Goal: Task Accomplishment & Management: Use online tool/utility

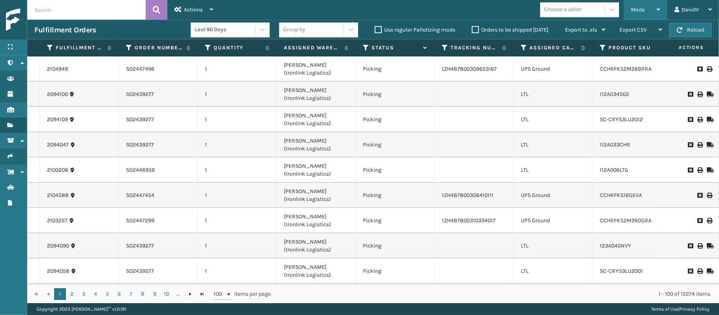
click at [654, 7] on div "Mode" at bounding box center [645, 10] width 29 height 20
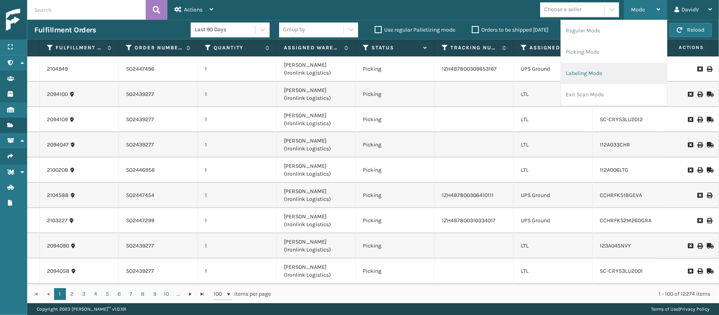
click at [616, 73] on li "Labeling Mode" at bounding box center [614, 73] width 106 height 21
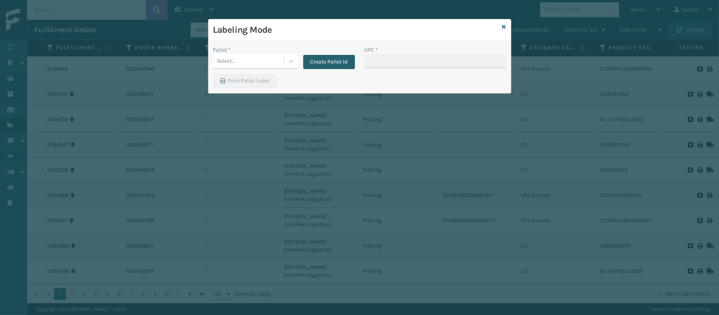
drag, startPoint x: 326, startPoint y: 54, endPoint x: 326, endPoint y: 58, distance: 4.4
click at [326, 58] on div "Create Pallet Id" at bounding box center [326, 57] width 56 height 23
click at [326, 58] on button "Create Pallet Id" at bounding box center [329, 62] width 52 height 14
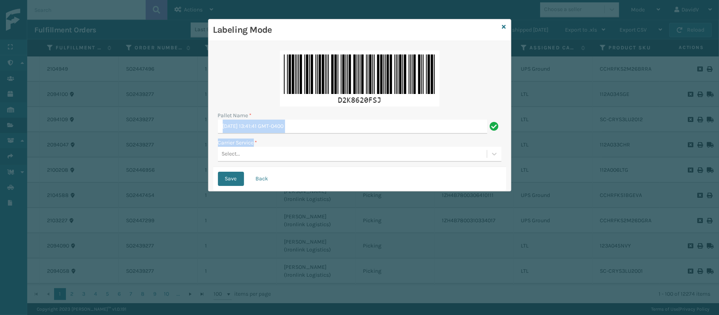
drag, startPoint x: 253, startPoint y: 141, endPoint x: 262, endPoint y: 128, distance: 15.9
click at [262, 128] on div "Pallet Name * [DATE] 13:41:41 GMT-0400 Carrier Service * Select..." at bounding box center [359, 106] width 293 height 121
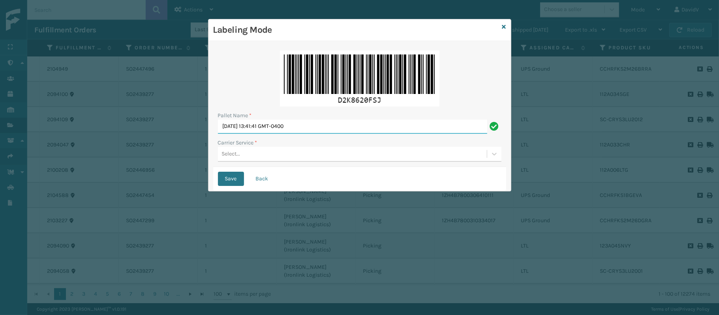
click at [262, 128] on input "[DATE] 13:41:41 GMT-0400" at bounding box center [352, 127] width 269 height 14
type input "LPN 516310 TRUCK #1"
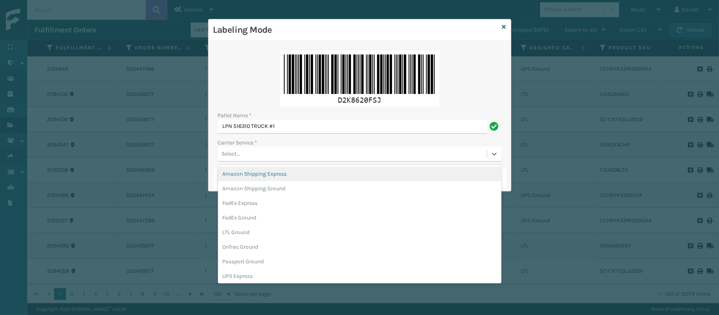
click at [246, 159] on div "Select..." at bounding box center [352, 154] width 269 height 13
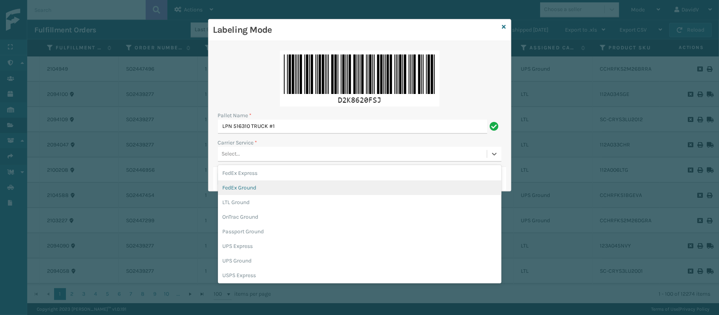
scroll to position [30, 0]
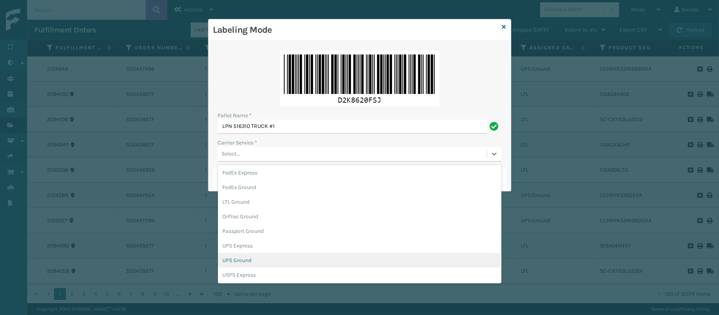
click at [265, 261] on div "UPS Ground" at bounding box center [359, 260] width 283 height 15
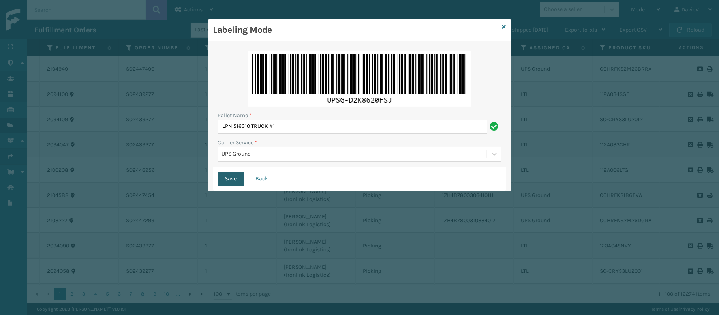
click at [233, 180] on button "Save" at bounding box center [231, 179] width 26 height 14
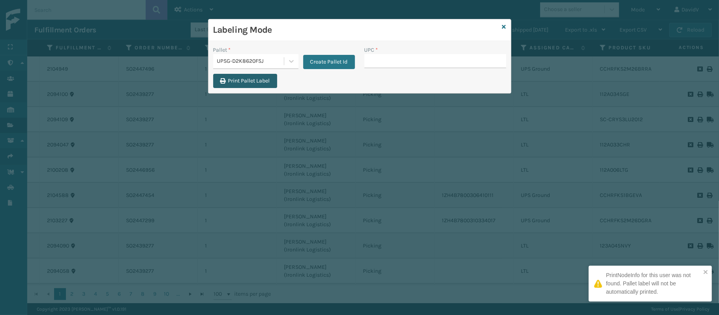
click at [257, 76] on button "Print Pallet Label" at bounding box center [245, 81] width 64 height 14
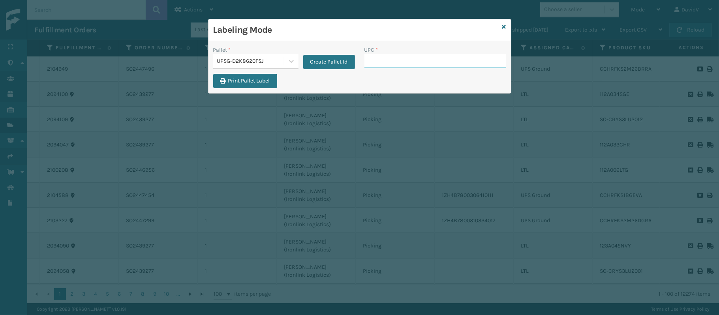
click at [369, 67] on input "UPC *" at bounding box center [435, 61] width 142 height 14
